Goal: Task Accomplishment & Management: Use online tool/utility

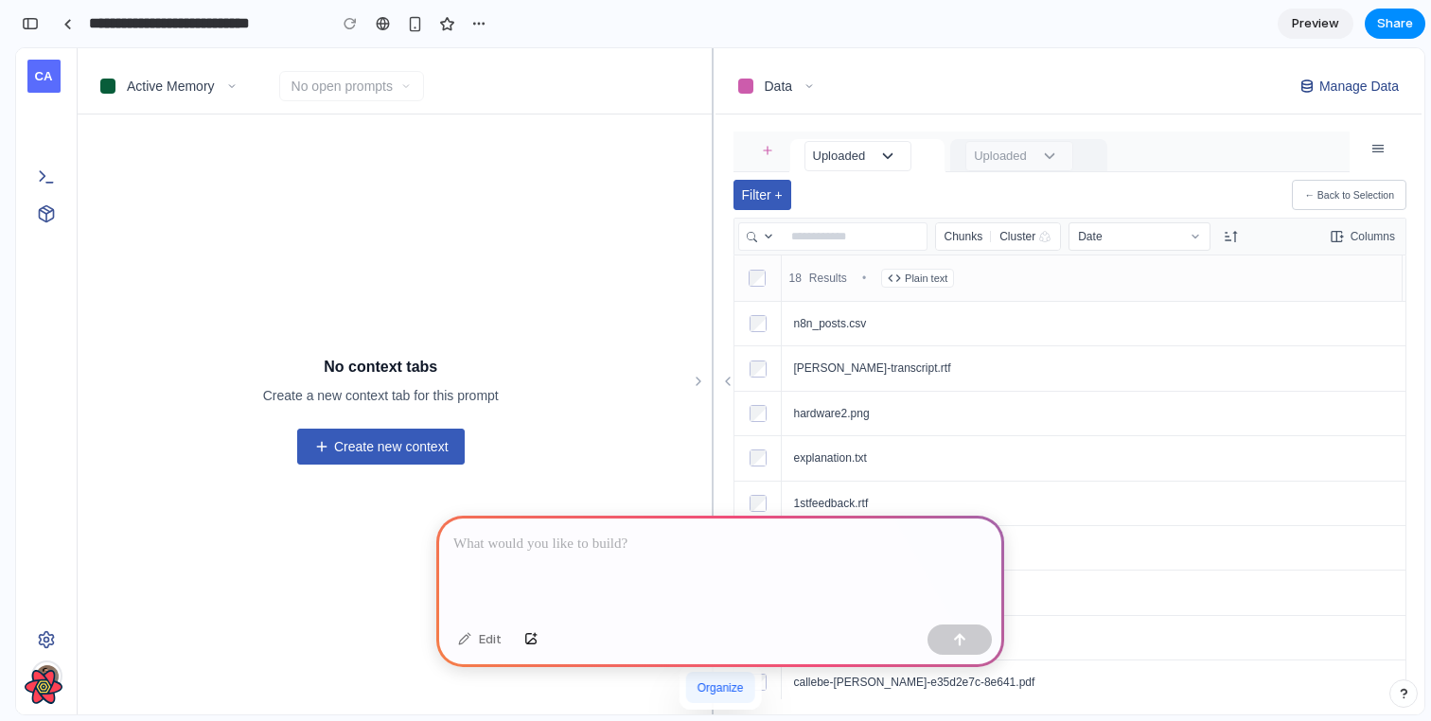
click at [41, 178] on icon "Toggle Prompts drawer" at bounding box center [42, 175] width 5 height 9
click at [54, 219] on icon "Toggle Collections drawer" at bounding box center [46, 213] width 19 height 19
click at [53, 313] on div at bounding box center [46, 389] width 61 height 469
click at [548, 545] on p at bounding box center [720, 544] width 534 height 23
click at [498, 542] on p at bounding box center [720, 544] width 534 height 23
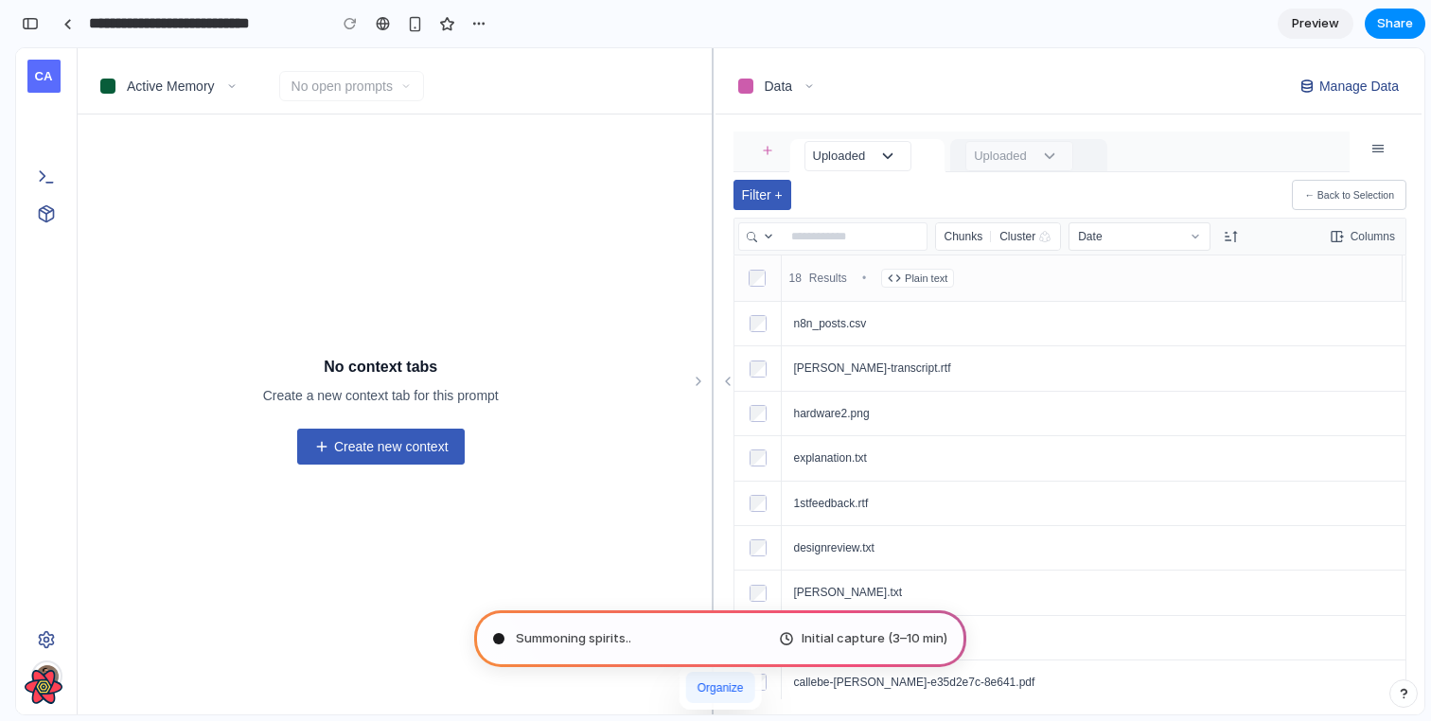
click at [716, 690] on div "Organize" at bounding box center [720, 687] width 69 height 31
click at [768, 198] on span "Filter +" at bounding box center [762, 195] width 41 height 19
click at [869, 204] on div "Filter + ← Back to Selection" at bounding box center [1071, 195] width 674 height 30
type input "**********"
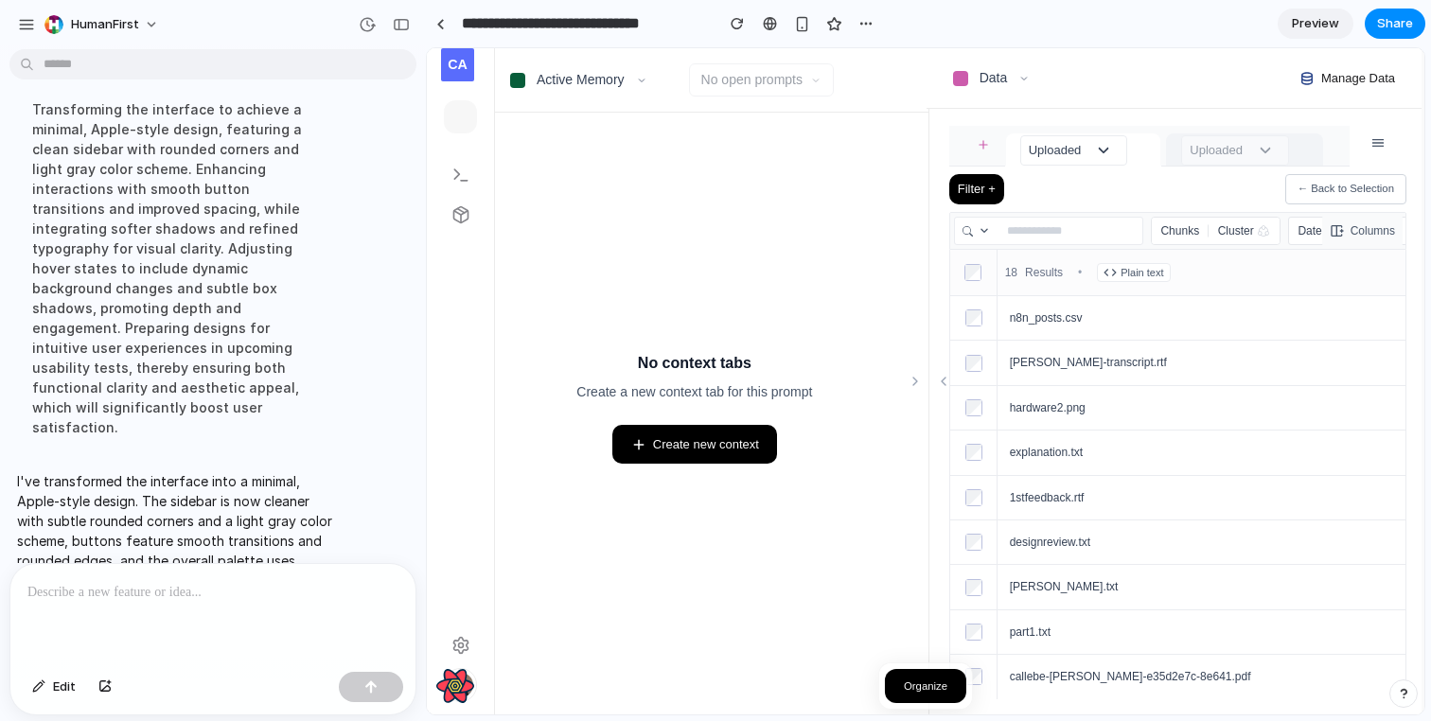
scroll to position [224, 0]
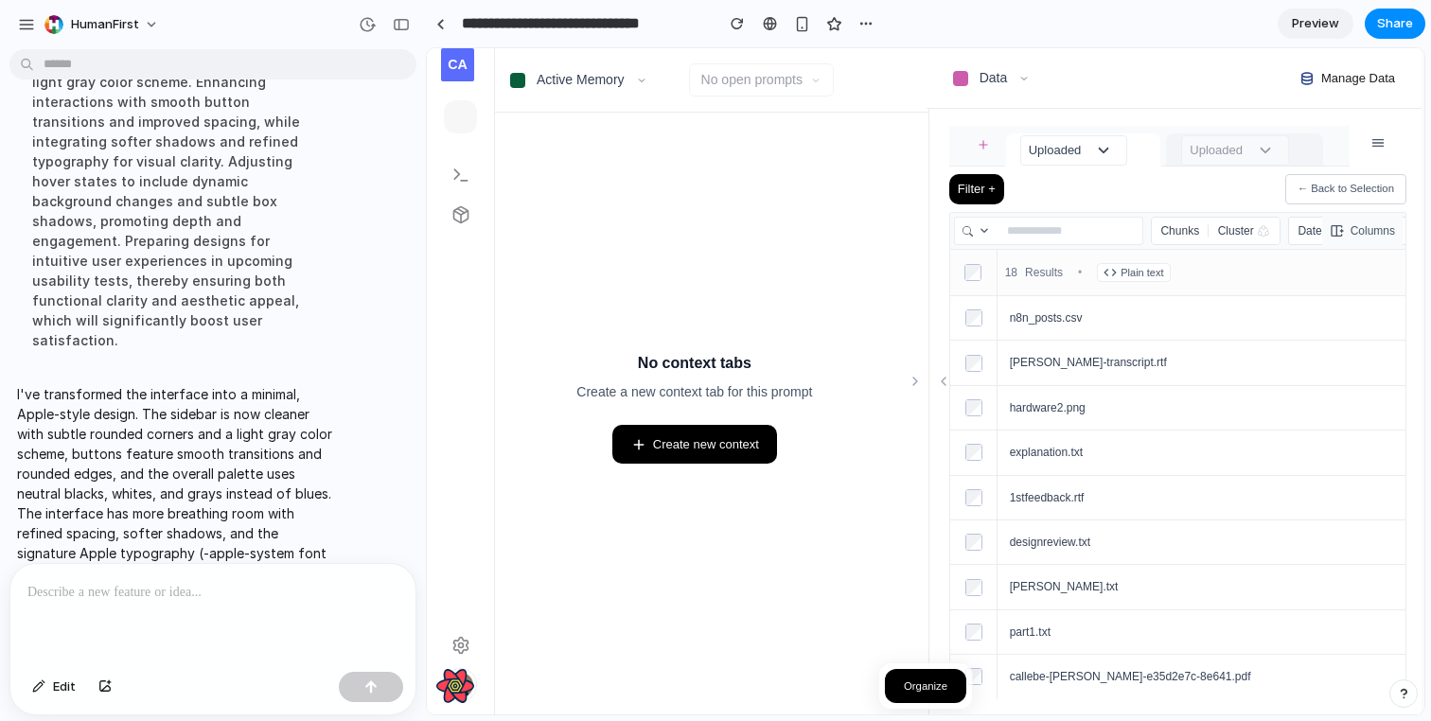
click at [1079, 156] on span "Uploaded" at bounding box center [1055, 150] width 53 height 19
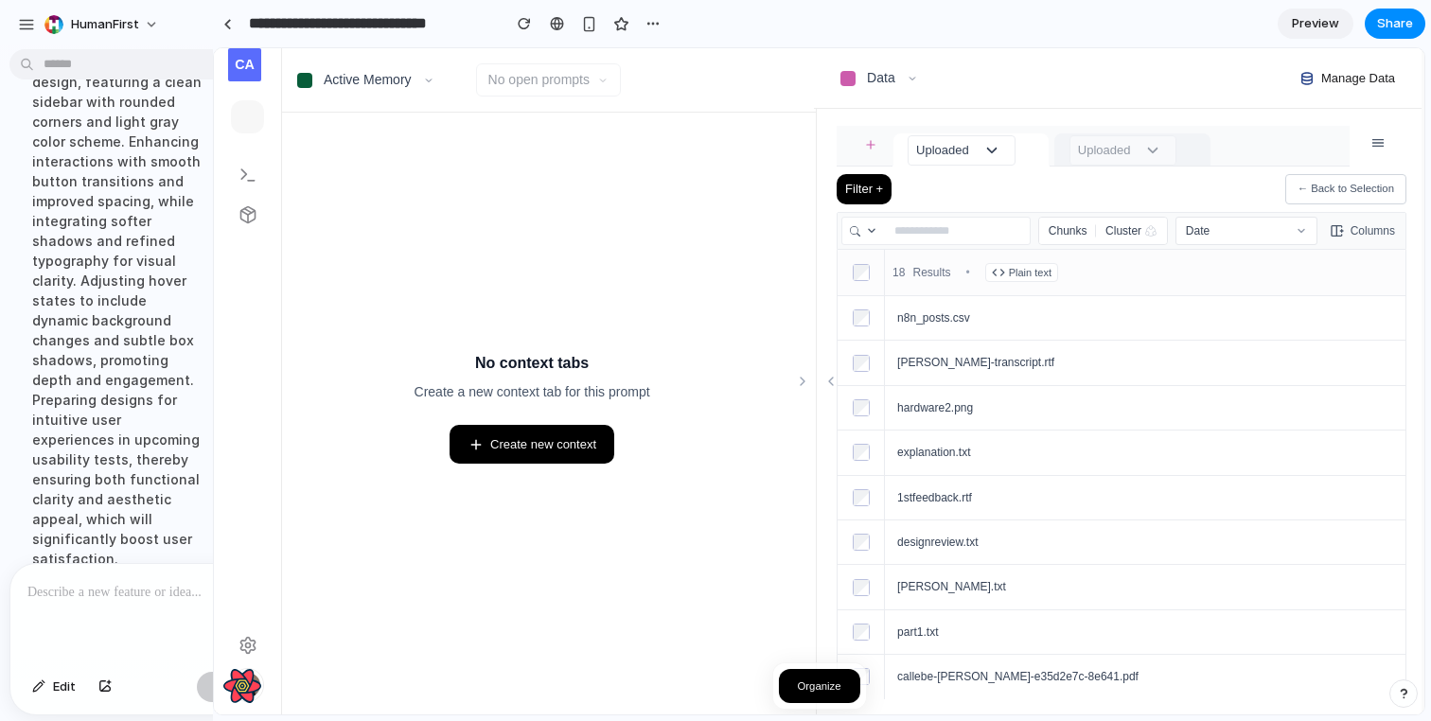
drag, startPoint x: 421, startPoint y: 225, endPoint x: 214, endPoint y: 237, distance: 207.6
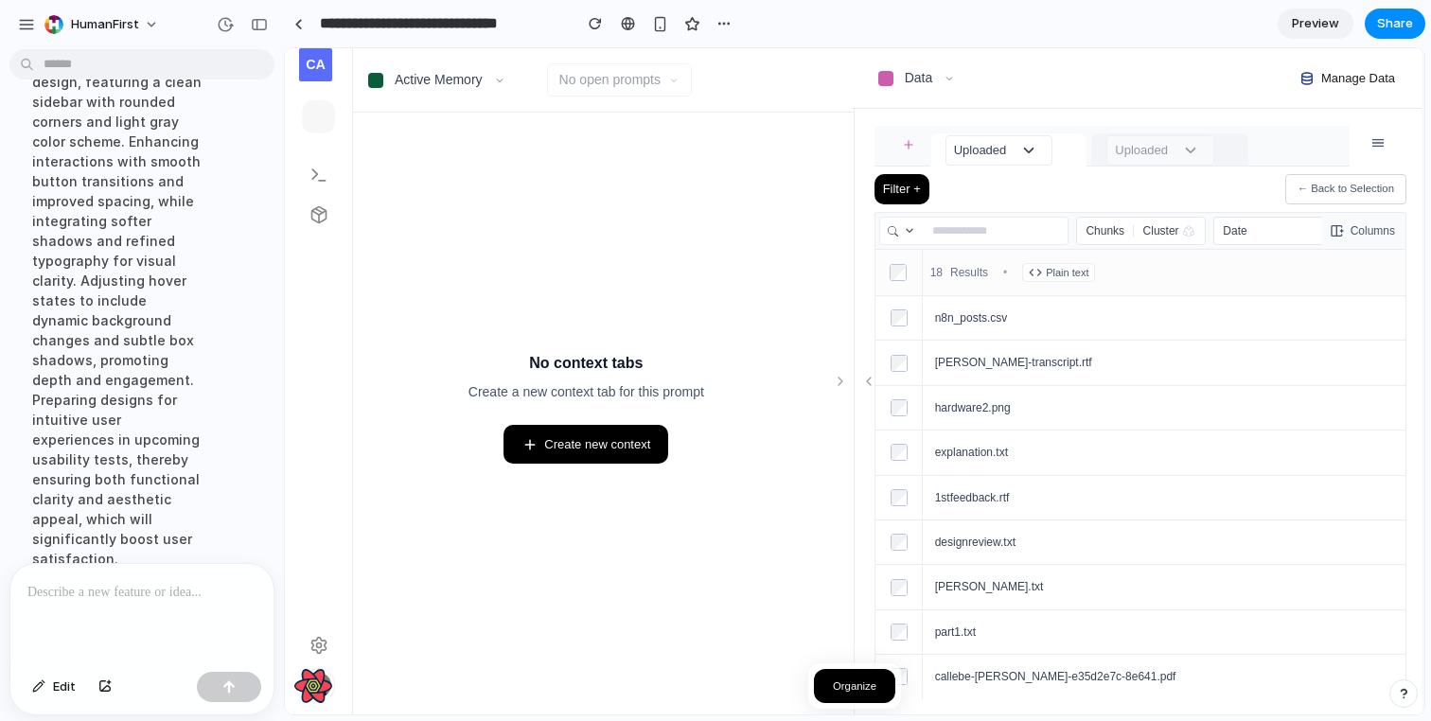
click at [609, 91] on button "No open prompts" at bounding box center [619, 79] width 145 height 33
click at [843, 379] on icon at bounding box center [840, 381] width 15 height 15
